Goal: Find specific page/section

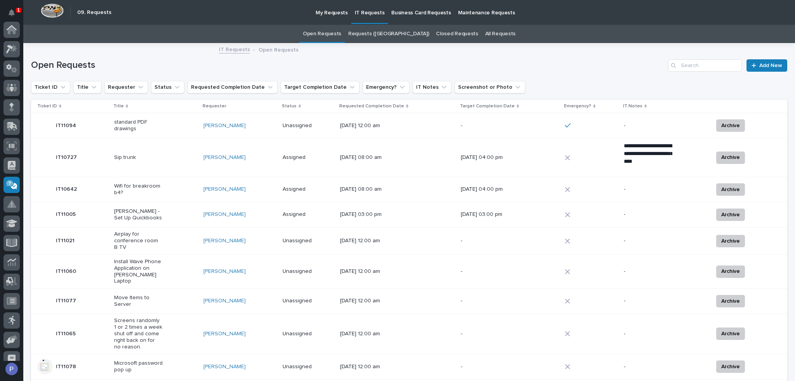
scroll to position [87, 0]
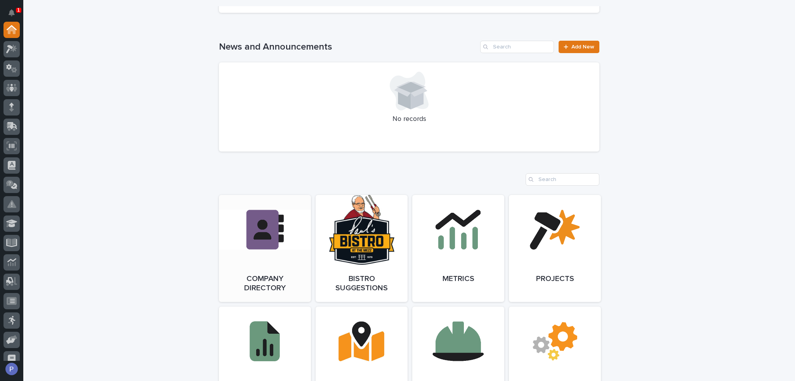
scroll to position [504, 0]
click at [272, 240] on link "Open Link" at bounding box center [265, 248] width 92 height 107
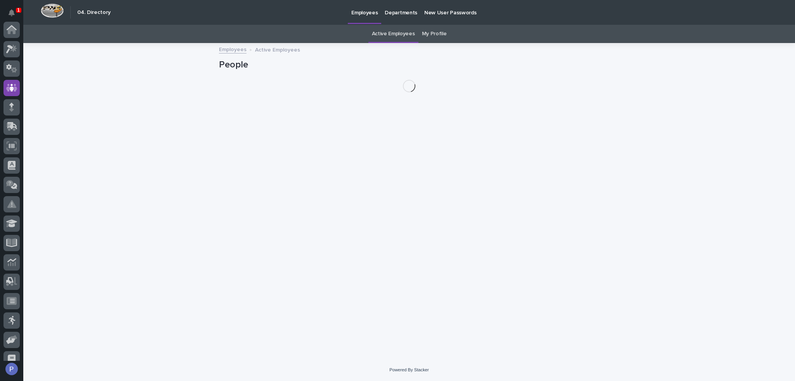
scroll to position [58, 0]
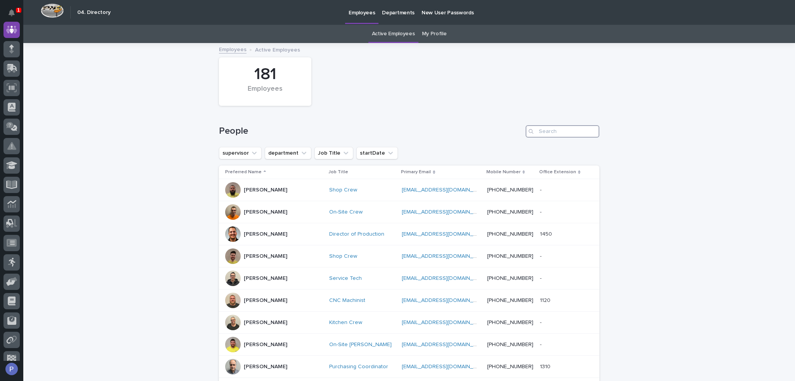
click at [548, 132] on input "Search" at bounding box center [562, 131] width 74 height 12
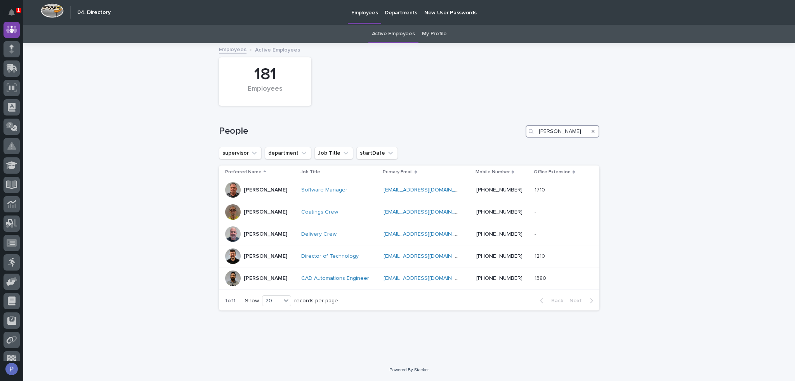
type input "jeff"
